Goal: Task Accomplishment & Management: Use online tool/utility

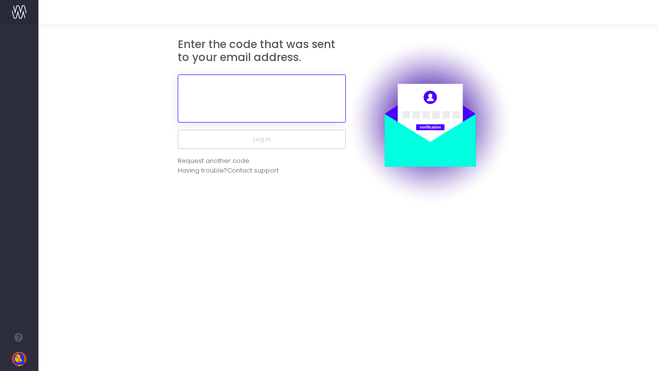
click at [289, 91] on input "text" at bounding box center [262, 98] width 168 height 48
paste input "760460"
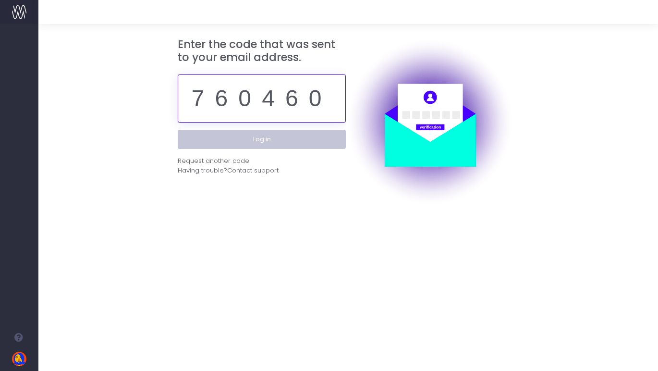
type input "760460"
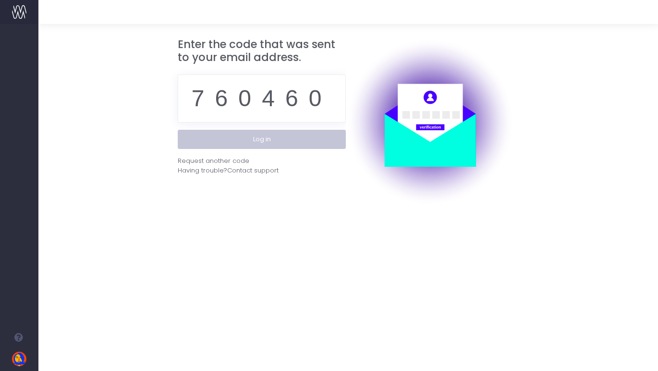
click at [275, 143] on button "Log in" at bounding box center [262, 139] width 168 height 19
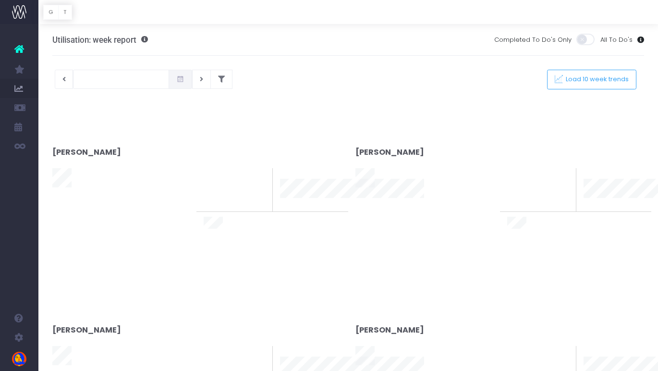
type input "[DATE]"
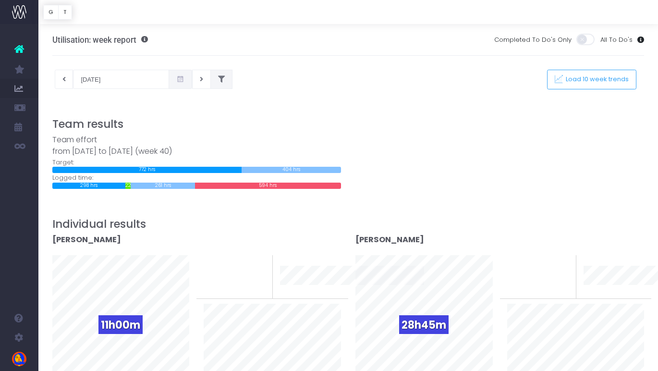
click at [214, 78] on button at bounding box center [221, 79] width 22 height 19
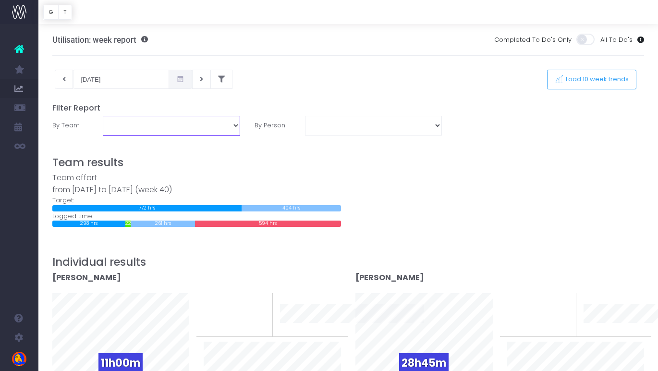
click at [209, 121] on select "Business Administration Creative Strategy and Production Development Film Marke…" at bounding box center [171, 125] width 137 height 19
select select "Creative Strategy and Production"
click at [103, 116] on select "Business Administration Creative Strategy and Production Development Film Marke…" at bounding box center [171, 125] width 137 height 19
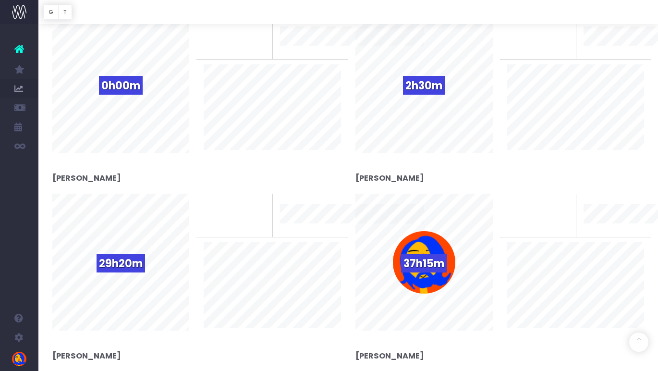
scroll to position [633, 0]
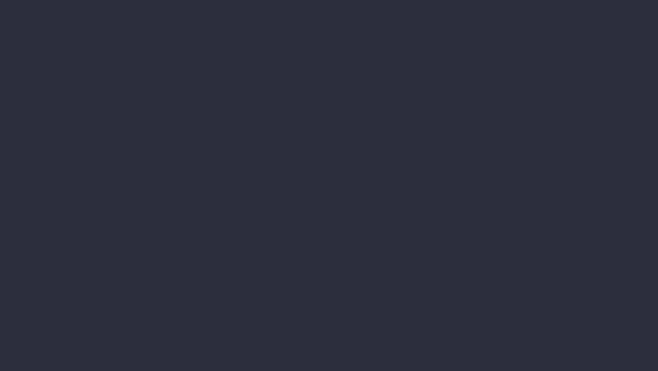
scroll to position [1219, 0]
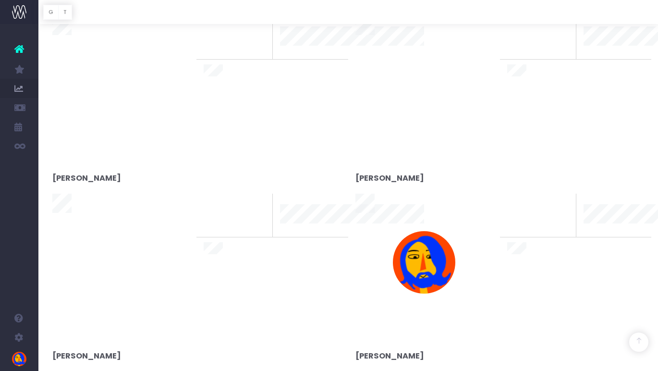
type input "[DATE]"
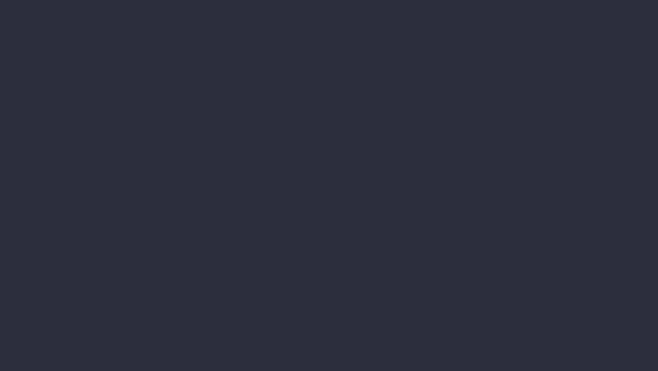
scroll to position [2, 0]
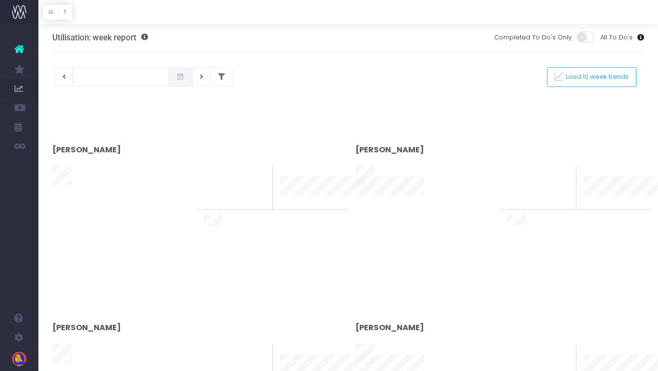
type input "[DATE]"
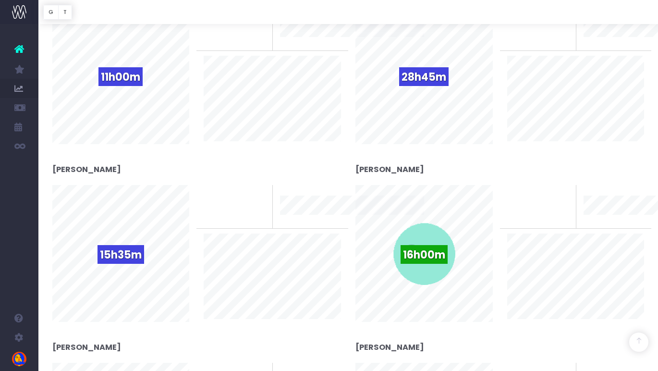
scroll to position [0, 0]
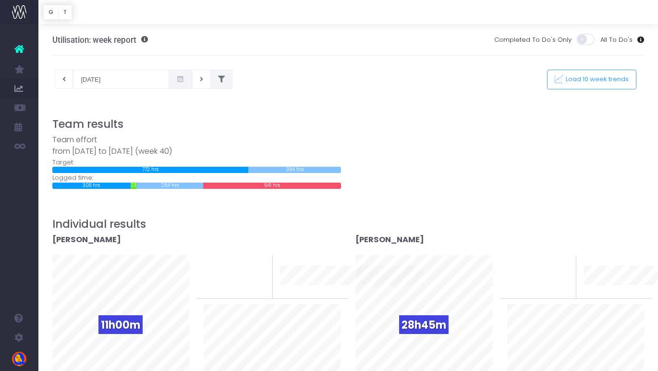
click at [218, 79] on icon at bounding box center [221, 79] width 7 height 0
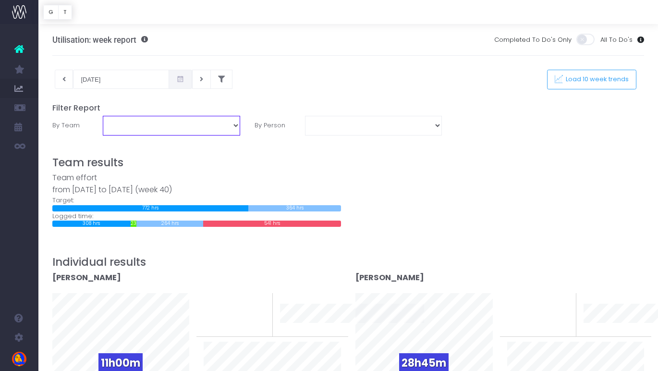
click at [152, 129] on select "Business Administration Creative Strategy and Production Development Film Marke…" at bounding box center [171, 125] width 137 height 19
click at [103, 116] on select "Business Administration Creative Strategy and Production Development Film Marke…" at bounding box center [171, 125] width 137 height 19
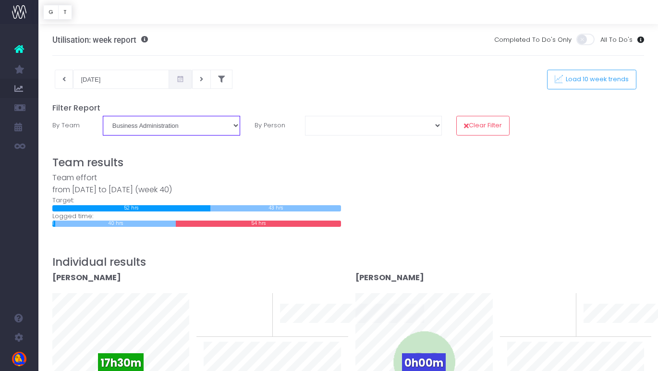
click at [227, 120] on select "Business Administration Creative Strategy and Production Development Film Marke…" at bounding box center [171, 125] width 137 height 19
click at [103, 116] on select "Business Administration Creative Strategy and Production Development Film Marke…" at bounding box center [171, 125] width 137 height 19
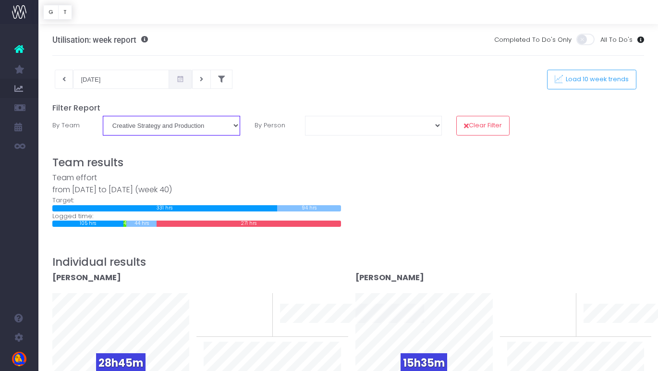
click at [174, 124] on select "Business Administration Creative Strategy and Production Development Film Marke…" at bounding box center [171, 125] width 137 height 19
click at [103, 116] on select "Business Administration Creative Strategy and Production Development Film Marke…" at bounding box center [171, 125] width 137 height 19
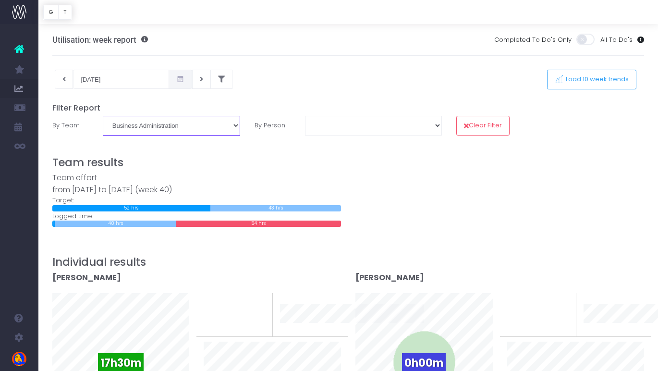
click at [219, 127] on select "Business Administration Creative Strategy and Production Development Film Marke…" at bounding box center [171, 125] width 137 height 19
click at [103, 116] on select "Business Administration Creative Strategy and Production Development Film Marke…" at bounding box center [171, 125] width 137 height 19
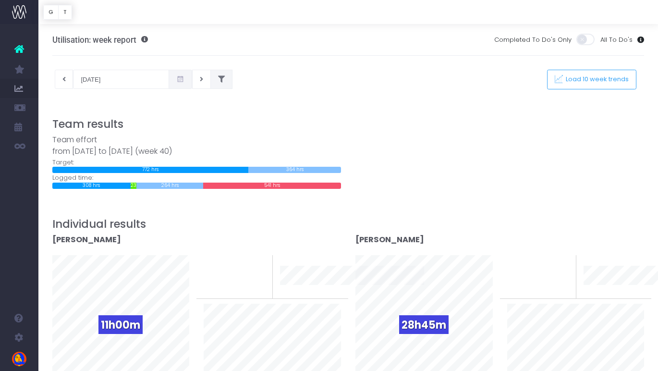
click at [212, 81] on button at bounding box center [221, 79] width 22 height 19
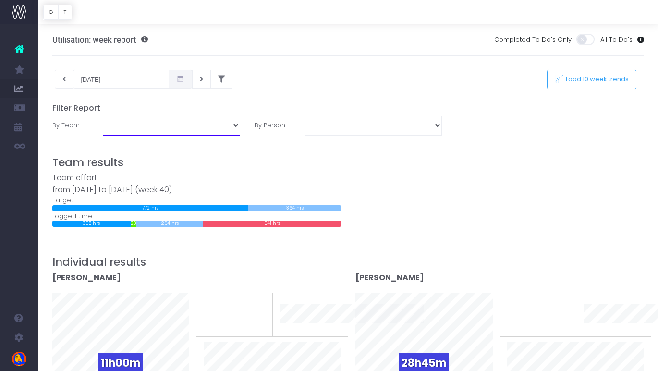
click at [161, 125] on select "Business Administration Creative Strategy and Production Development Film Marke…" at bounding box center [171, 125] width 137 height 19
click at [103, 116] on select "Business Administration Creative Strategy and Production Development Film Marke…" at bounding box center [171, 125] width 137 height 19
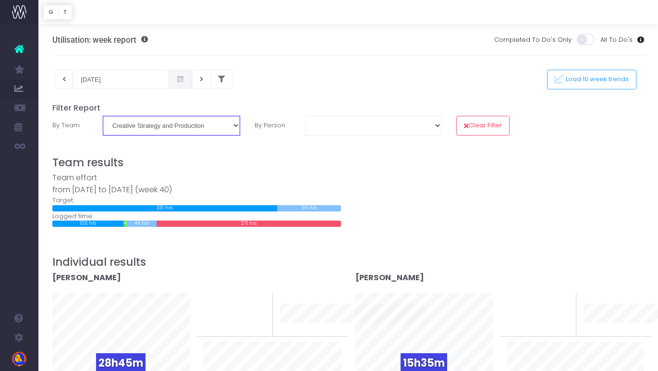
click at [184, 125] on select "Business Administration Creative Strategy and Production Development Film Marke…" at bounding box center [171, 125] width 137 height 19
click at [103, 116] on select "Business Administration Creative Strategy and Production Development Film Marke…" at bounding box center [171, 125] width 137 height 19
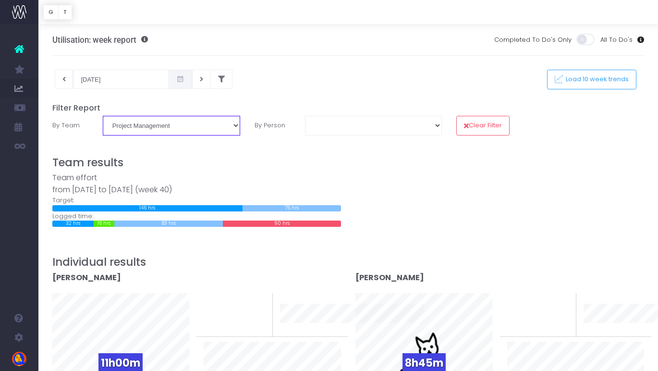
click at [213, 124] on select "Business Administration Creative Strategy and Production Development Film Marke…" at bounding box center [171, 125] width 137 height 19
select select "Marketing & New Business"
click at [103, 116] on select "Business Administration Creative Strategy and Production Development Film Marke…" at bounding box center [171, 125] width 137 height 19
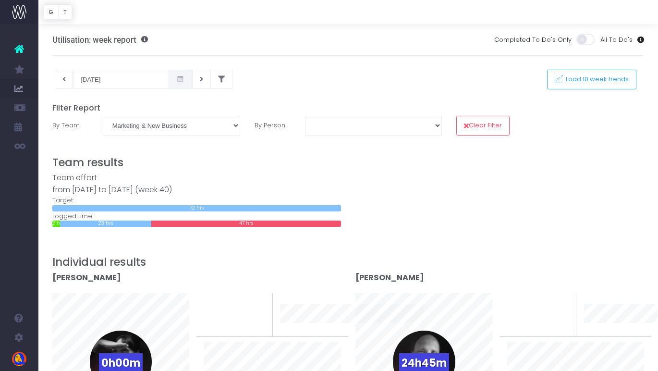
click at [391, 176] on div "Team effort from [DATE] to [DATE] (week 40) Target: 0 hrs 0 hrs 72 hrs 0 hrs Lo…" at bounding box center [348, 199] width 607 height 55
click at [591, 84] on button "Load 10 week trends" at bounding box center [591, 80] width 89 height 20
